Goal: Task Accomplishment & Management: Manage account settings

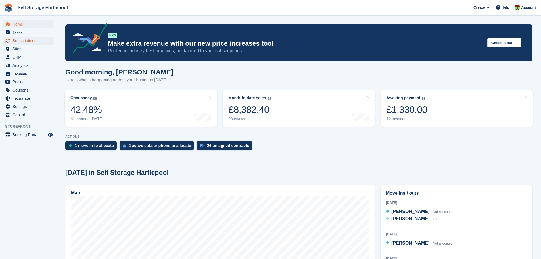
click at [16, 44] on span "Subscriptions" at bounding box center [29, 41] width 34 height 8
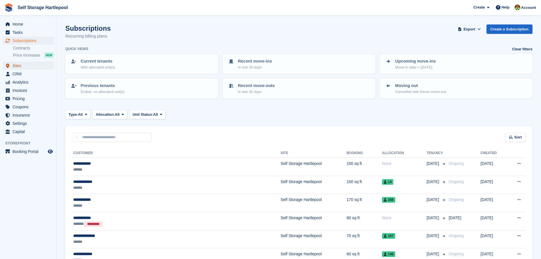
click at [26, 68] on span "Sites" at bounding box center [29, 66] width 34 height 8
click at [21, 66] on span "Sites" at bounding box center [29, 66] width 34 height 8
click at [23, 66] on span "Sites" at bounding box center [29, 66] width 34 height 8
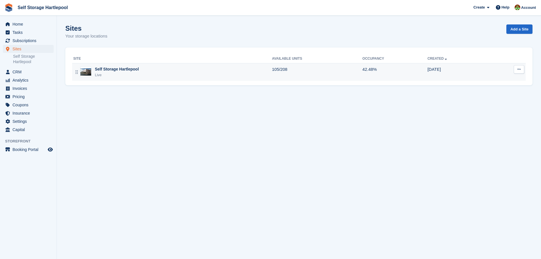
click at [148, 68] on div "Self Storage Hartlepool Live" at bounding box center [172, 72] width 199 height 12
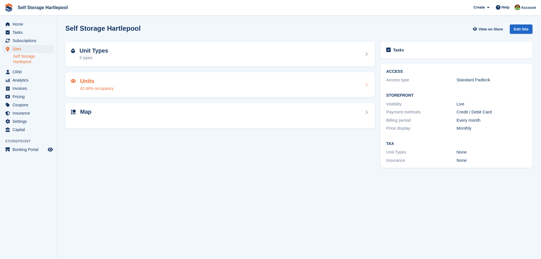
click at [93, 86] on div "42.48% occupancy" at bounding box center [97, 88] width 34 height 6
click at [91, 84] on h2 "Units" at bounding box center [97, 81] width 34 height 7
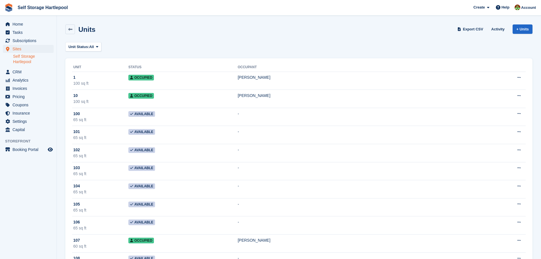
click at [25, 61] on link "Self Storage Hartlepool" at bounding box center [33, 59] width 41 height 11
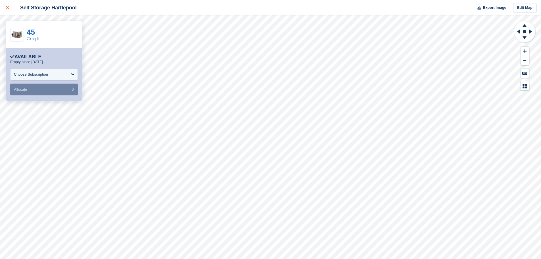
click at [6, 9] on icon at bounding box center [7, 7] width 3 height 3
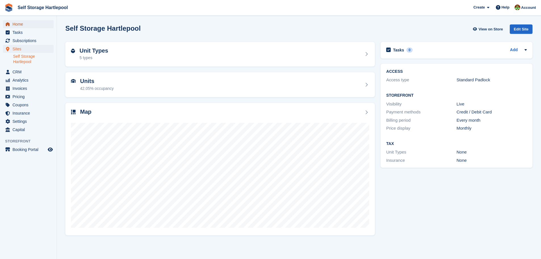
click at [18, 21] on span "Home" at bounding box center [29, 24] width 34 height 8
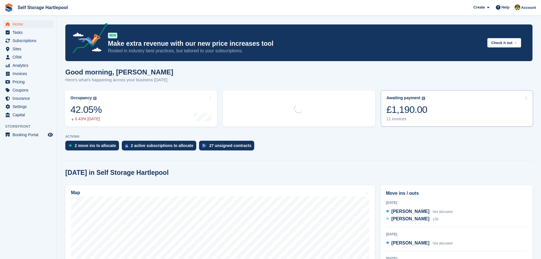
click at [424, 111] on div "£1,190.00" at bounding box center [407, 110] width 41 height 12
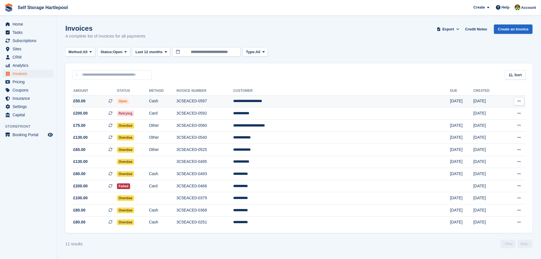
click at [176, 102] on td "Cash" at bounding box center [163, 101] width 28 height 12
